Goal: Navigation & Orientation: Find specific page/section

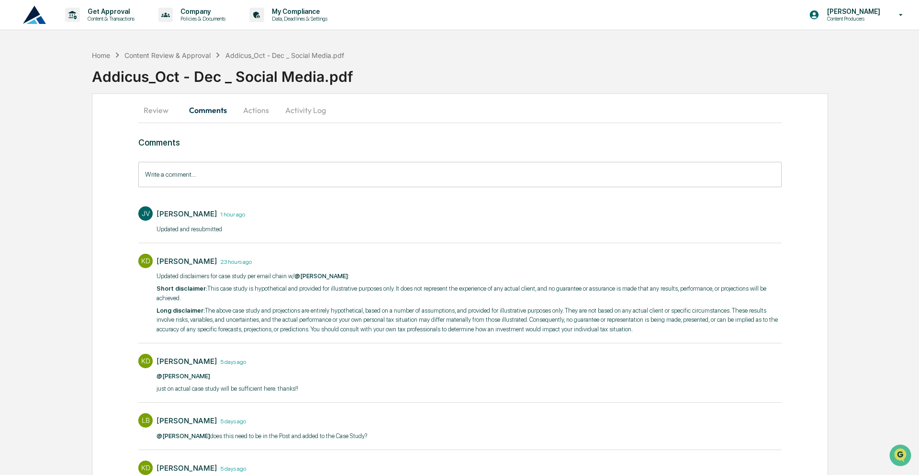
click at [153, 50] on div "Home Content Review & Approval Addicus_Oct - Dec _ Social Media.pdf" at bounding box center [218, 55] width 252 height 11
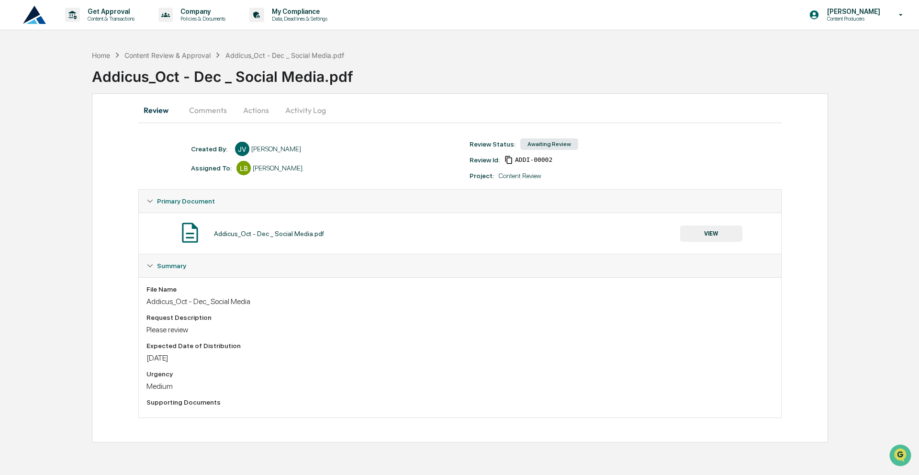
click at [200, 107] on button "Comments" at bounding box center [207, 110] width 53 height 23
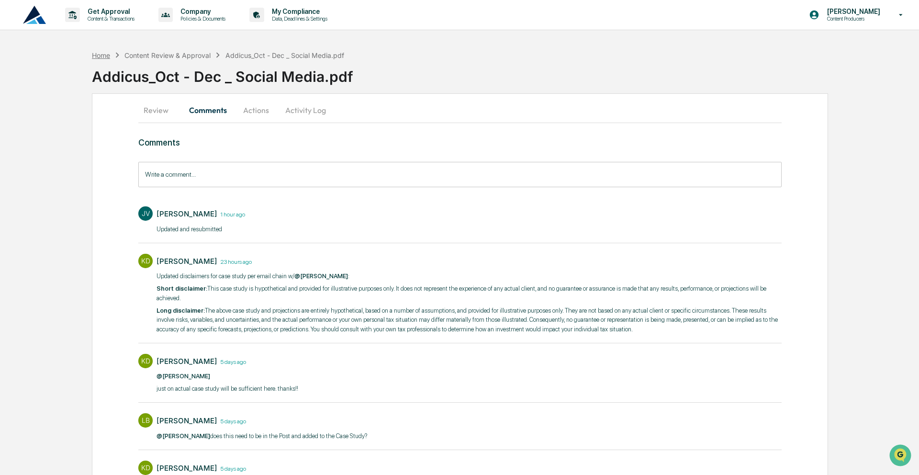
click at [100, 56] on div "Home" at bounding box center [101, 55] width 18 height 8
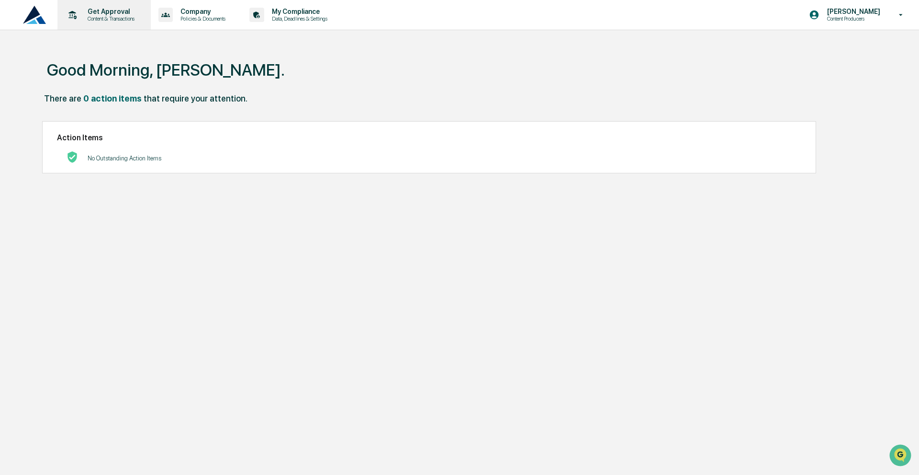
click at [130, 15] on p "Content & Transactions" at bounding box center [109, 18] width 59 height 7
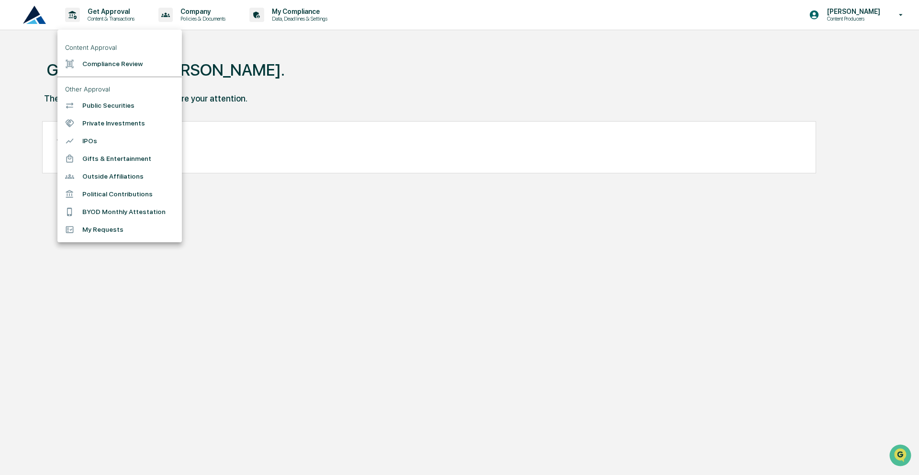
click at [117, 64] on li "Compliance Review" at bounding box center [119, 64] width 124 height 18
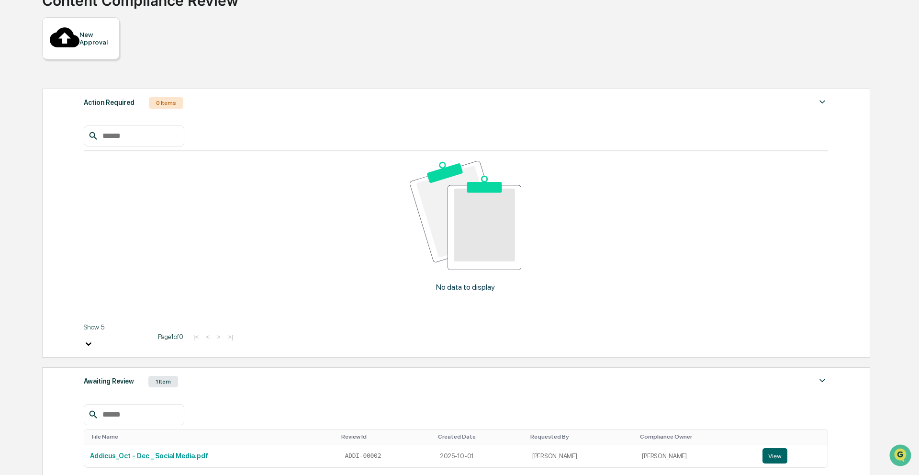
scroll to position [84, 0]
